Goal: Answer question/provide support: Share knowledge or assist other users

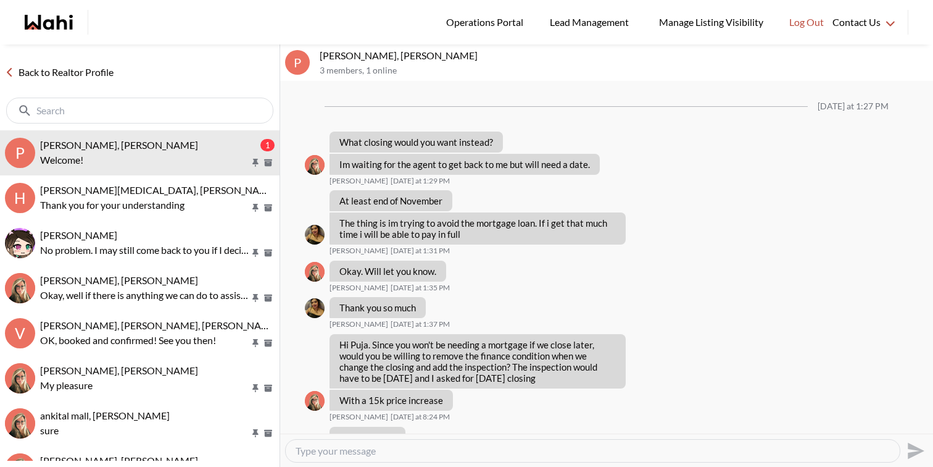
scroll to position [987, 0]
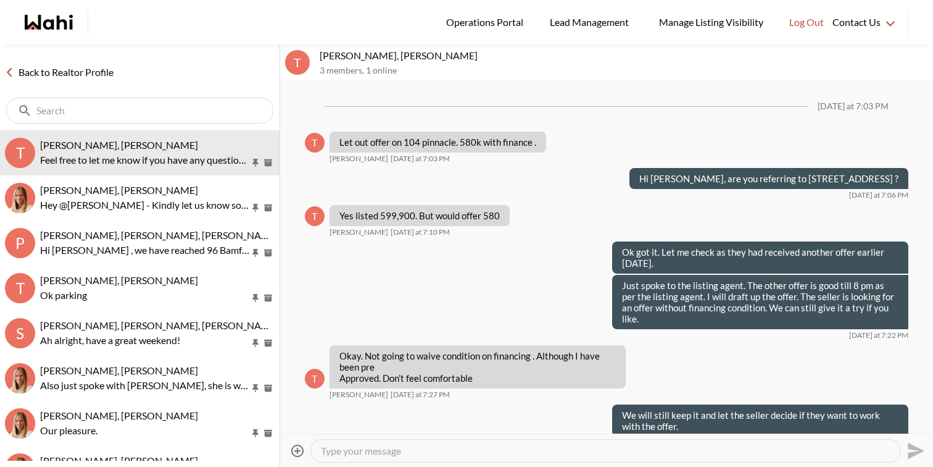
scroll to position [631, 0]
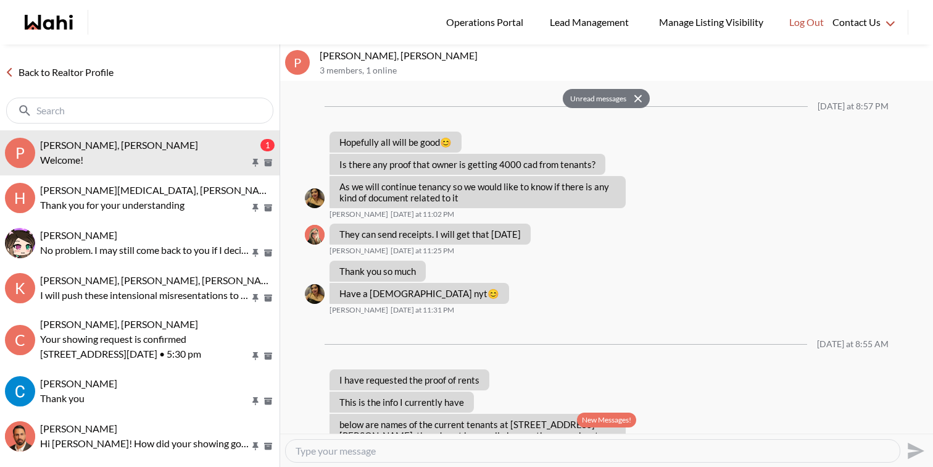
scroll to position [1612, 0]
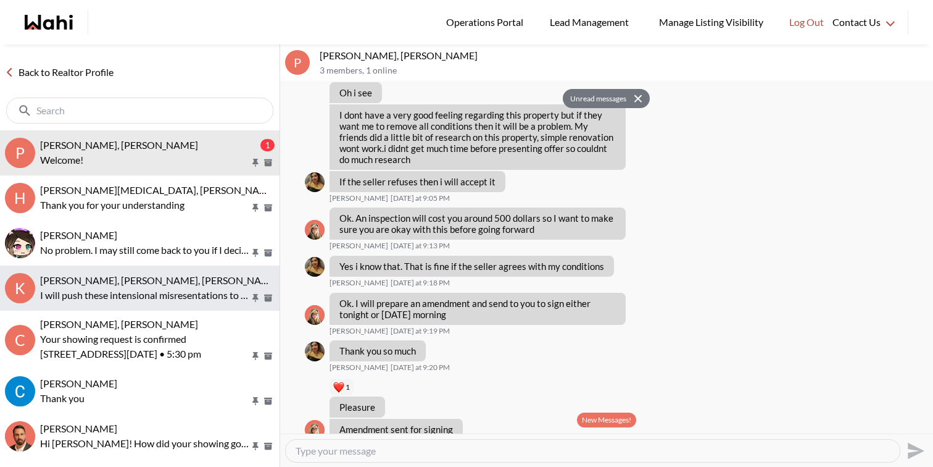
click at [215, 274] on span "Kevin McKay, Fawzia Sheikh, Faraz, Behnam" at bounding box center [159, 280] width 239 height 12
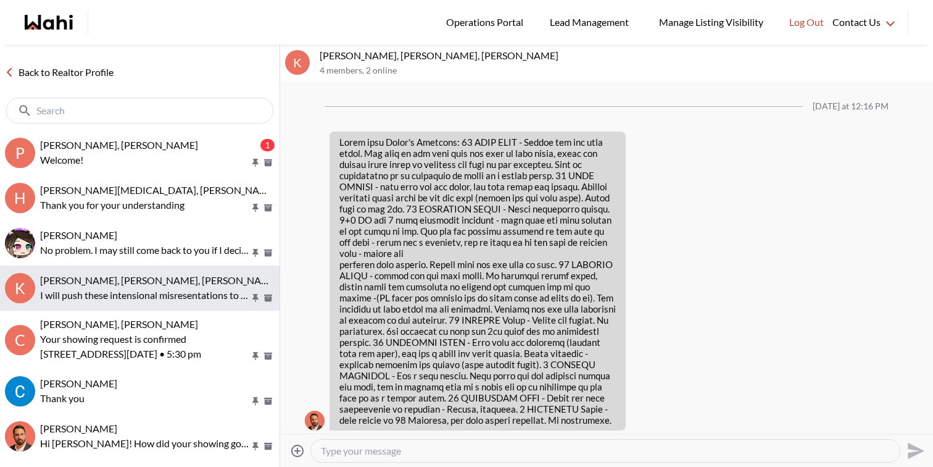
scroll to position [2427, 0]
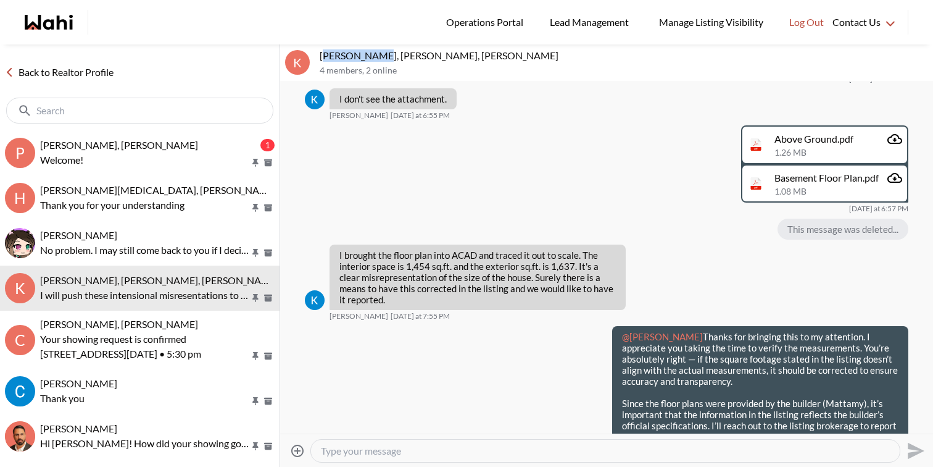
drag, startPoint x: 376, startPoint y: 54, endPoint x: 323, endPoint y: 51, distance: 53.8
click at [323, 51] on p "Kevin McKay, Fawzia Sheikh, Faraz, Behnam" at bounding box center [624, 55] width 609 height 12
drag, startPoint x: 320, startPoint y: 53, endPoint x: 376, endPoint y: 54, distance: 56.2
click at [376, 54] on p "Kevin McKay, Fawzia Sheikh, Faraz, Behnam" at bounding box center [624, 55] width 609 height 12
drag, startPoint x: 441, startPoint y: 56, endPoint x: 380, endPoint y: 54, distance: 61.7
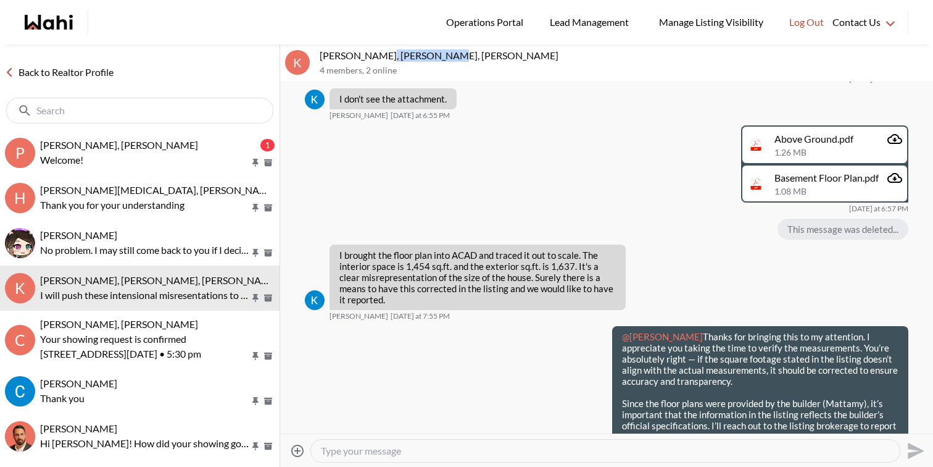
click at [380, 54] on p "Kevin McKay, Fawzia Sheikh, Faraz, Behnam" at bounding box center [624, 55] width 609 height 12
copy p "Fawzia Sheikh"
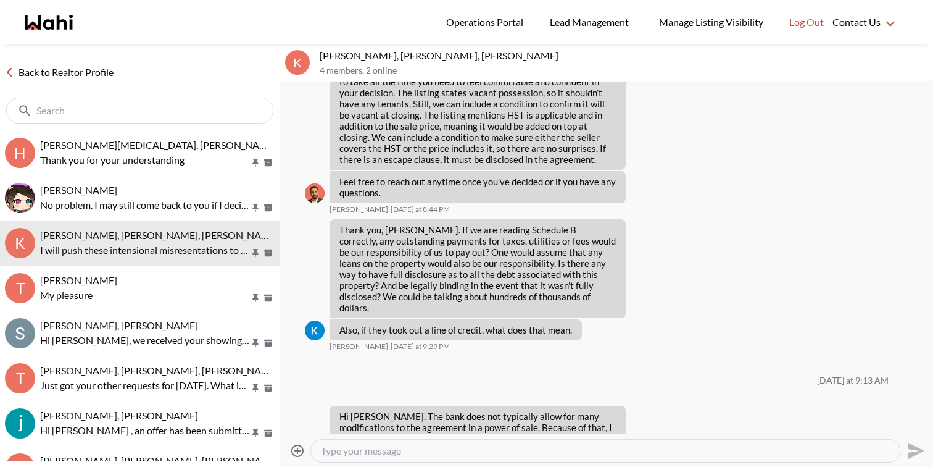
scroll to position [1559, 0]
